Goal: Task Accomplishment & Management: Use online tool/utility

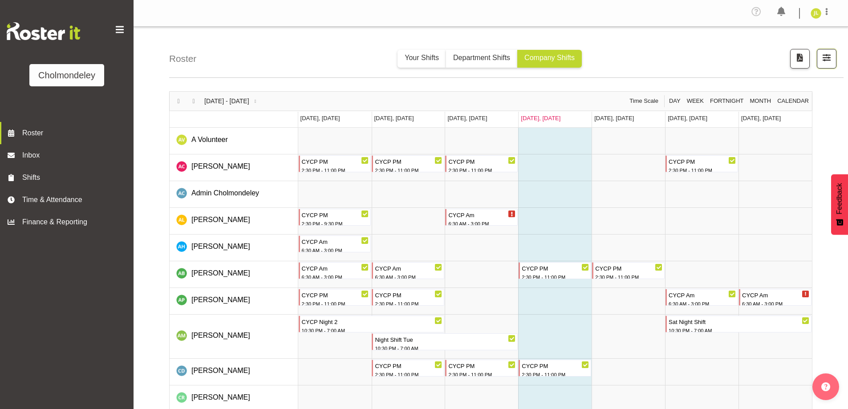
click at [820, 53] on button "button" at bounding box center [826, 59] width 20 height 20
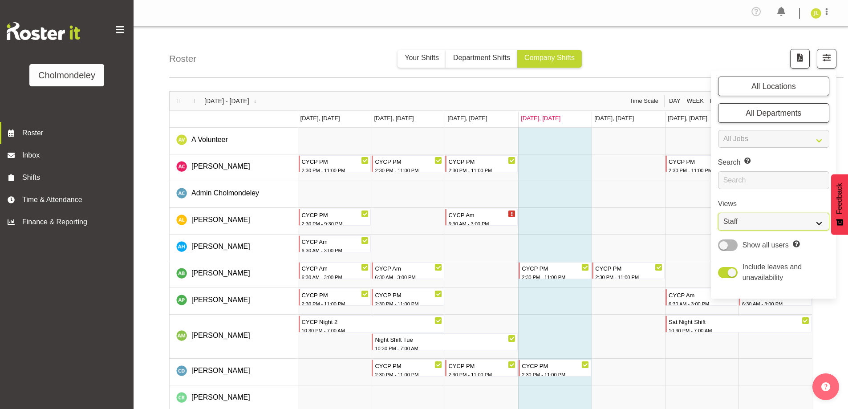
click at [772, 220] on select "Staff Role Shift - Horizontal Shift - Vertical Staff - Location" at bounding box center [773, 222] width 111 height 18
select select "shift"
click at [718, 213] on select "Staff Role Shift - Horizontal Shift - Vertical Staff - Location" at bounding box center [773, 222] width 111 height 18
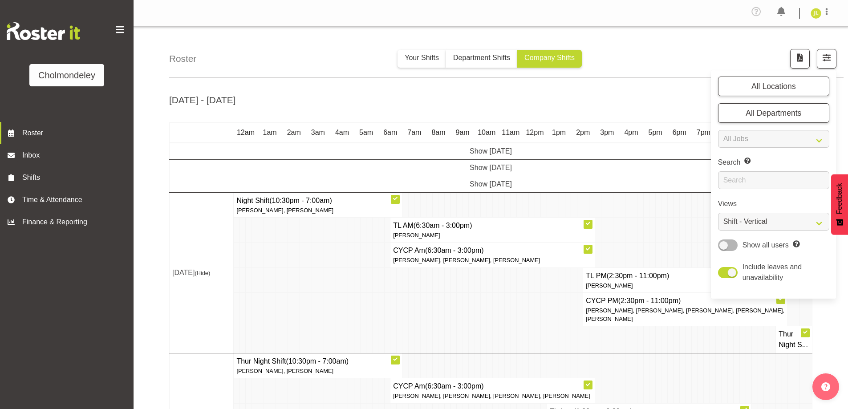
click at [497, 335] on td at bounding box center [496, 339] width 6 height 27
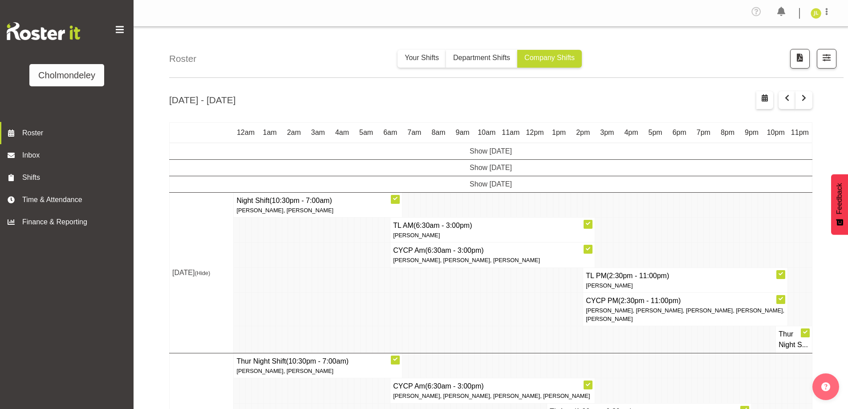
scroll to position [44, 0]
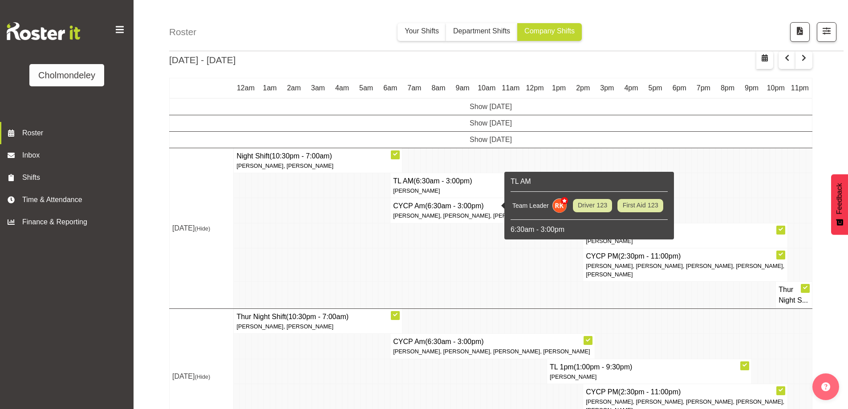
click at [300, 230] on td at bounding box center [303, 235] width 6 height 25
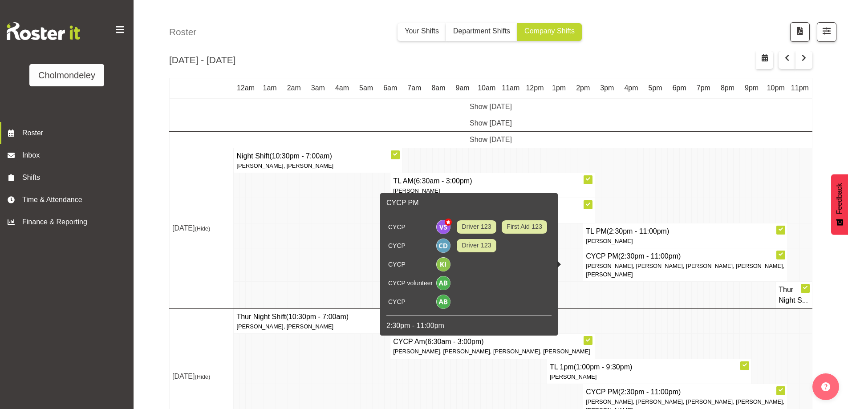
click at [634, 274] on p "[PERSON_NAME], [PERSON_NAME], [PERSON_NAME], [PERSON_NAME], [PERSON_NAME]" at bounding box center [685, 270] width 199 height 17
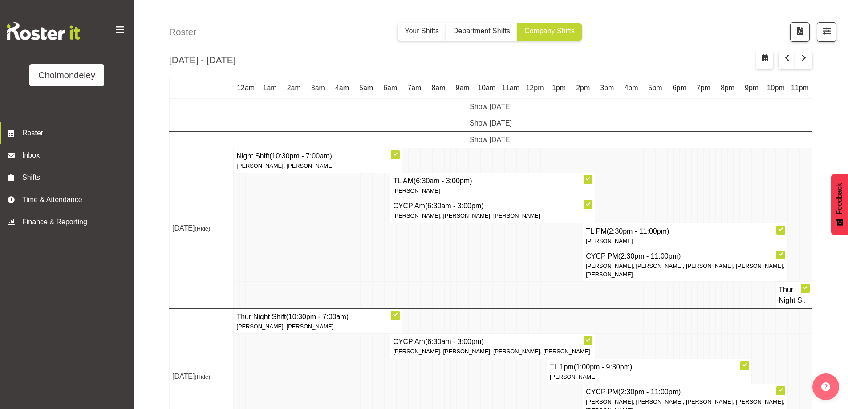
click at [626, 269] on body "Cholmondeley Roster Inbox Shifts Time & Attendance Finance & Reporting Profile …" at bounding box center [424, 160] width 848 height 409
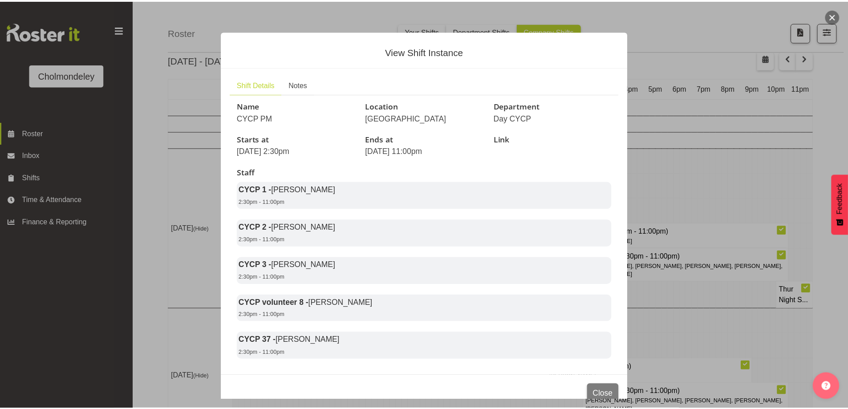
scroll to position [29, 0]
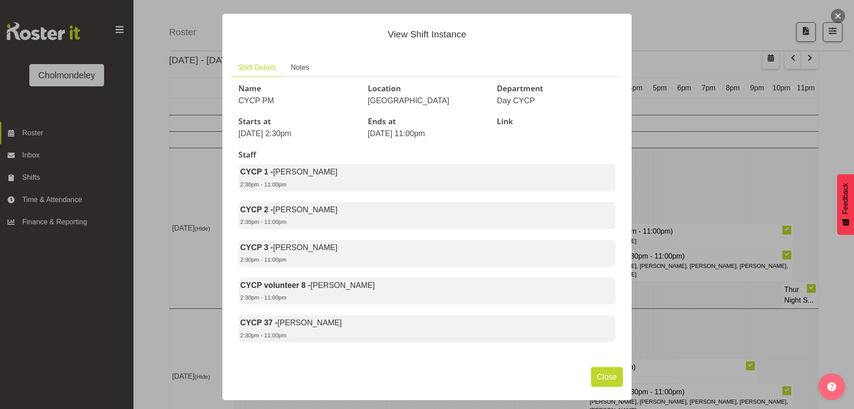
click at [600, 384] on button "Close" at bounding box center [607, 377] width 32 height 20
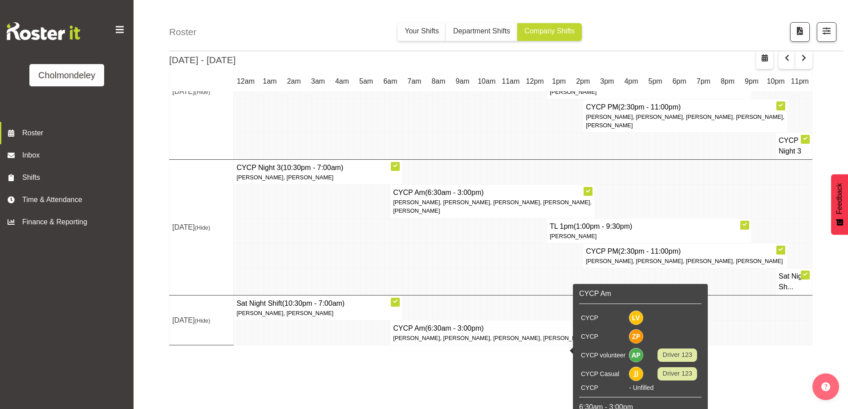
scroll to position [337, 0]
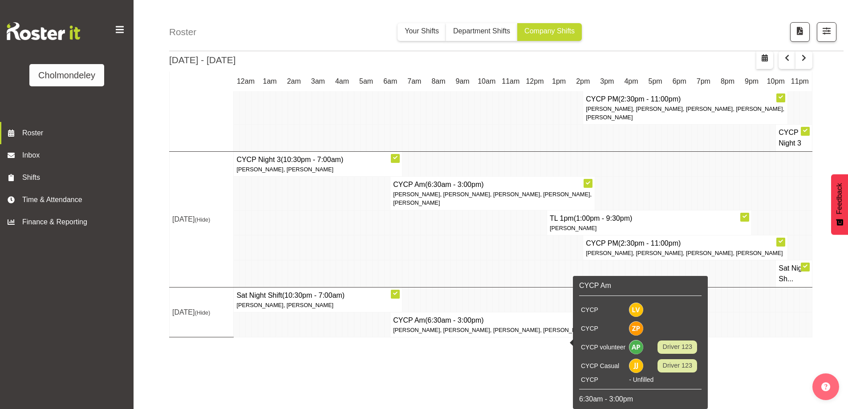
click at [411, 333] on span "[PERSON_NAME], [PERSON_NAME], [PERSON_NAME], [PERSON_NAME]" at bounding box center [491, 330] width 197 height 7
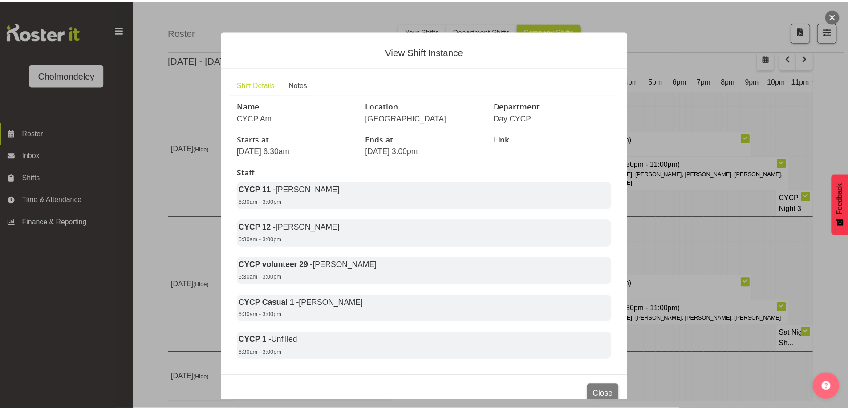
scroll to position [29, 0]
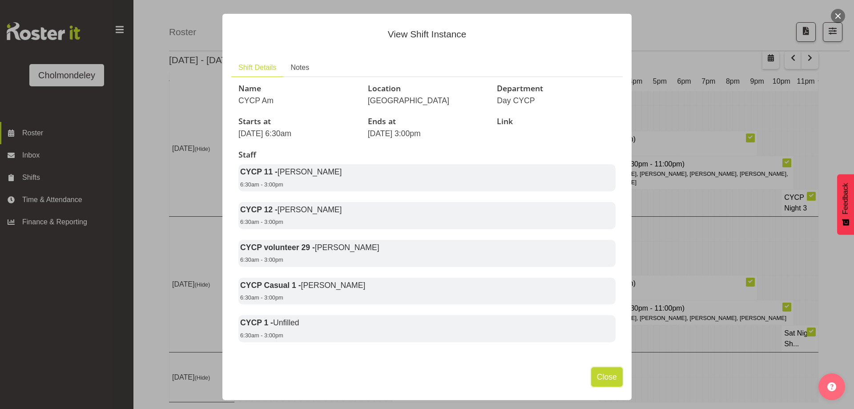
click at [603, 371] on span "Close" at bounding box center [607, 377] width 20 height 12
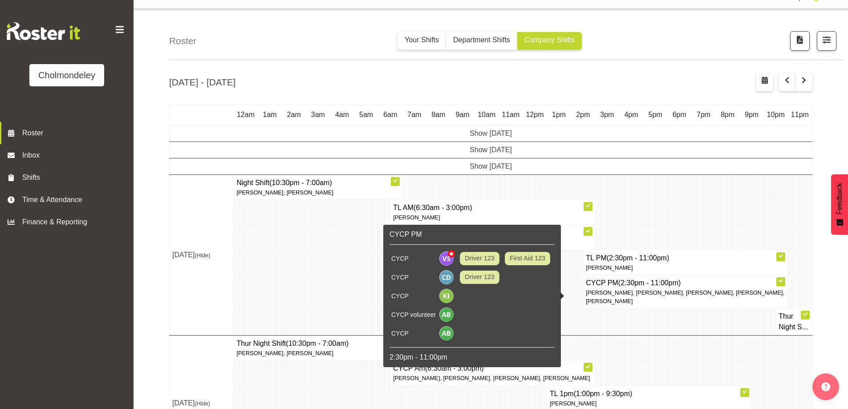
scroll to position [0, 0]
